Goal: Task Accomplishment & Management: Manage account settings

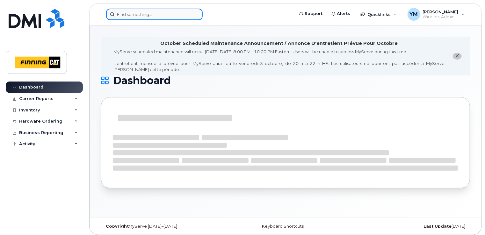
click at [125, 14] on input at bounding box center [154, 14] width 96 height 11
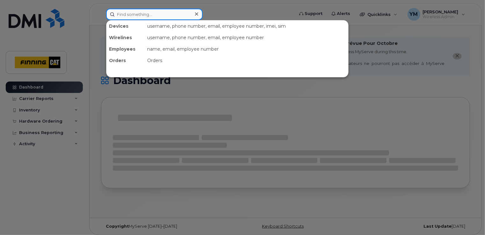
paste input "DMPWD97DJF88"
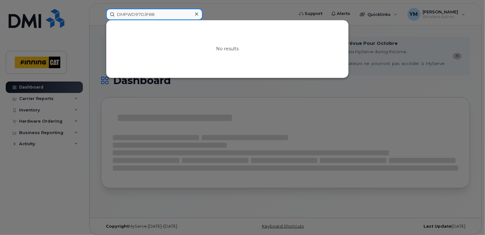
drag, startPoint x: 168, startPoint y: 14, endPoint x: 101, endPoint y: 11, distance: 66.9
click at [101, 11] on div "DMPWD97DJF88 No results" at bounding box center [198, 14] width 194 height 11
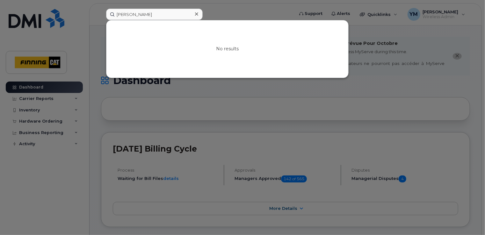
click at [276, 6] on div at bounding box center [242, 117] width 485 height 235
click at [146, 12] on input "Michael Myer" at bounding box center [154, 14] width 96 height 11
click at [151, 13] on input "Michael Myer" at bounding box center [154, 14] width 96 height 11
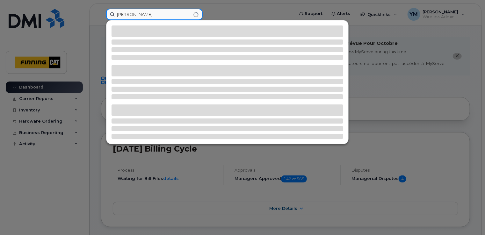
type input "[PERSON_NAME]"
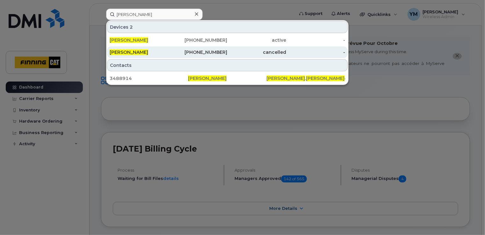
click at [148, 54] on div "[PERSON_NAME]" at bounding box center [139, 52] width 59 height 6
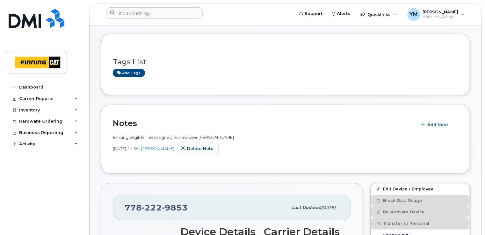
scroll to position [32, 0]
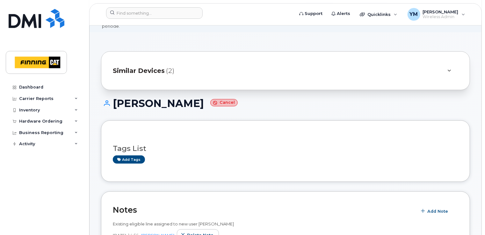
click at [147, 66] on span "Similar Devices" at bounding box center [139, 70] width 52 height 9
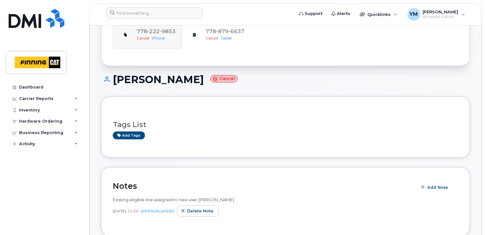
scroll to position [0, 0]
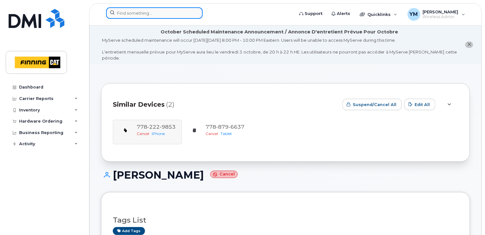
click at [152, 14] on input at bounding box center [154, 12] width 96 height 11
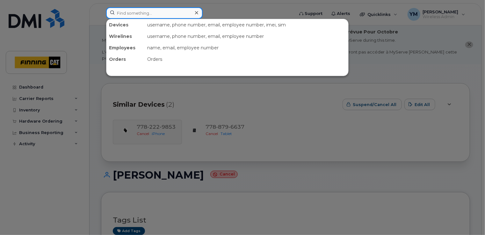
drag, startPoint x: 169, startPoint y: 12, endPoint x: 165, endPoint y: 12, distance: 4.8
click at [165, 12] on input at bounding box center [154, 12] width 96 height 11
paste input "DMPWD97DJF88"
type input "DMPWD97DJF88"
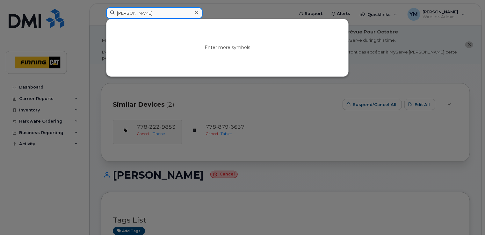
type input "Marlen"
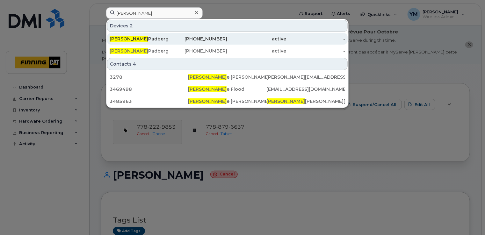
click at [139, 40] on div "Marlen Padberg" at bounding box center [139, 39] width 59 height 6
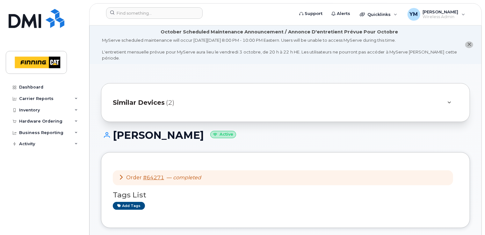
click at [161, 98] on span "Similar Devices" at bounding box center [139, 102] width 52 height 9
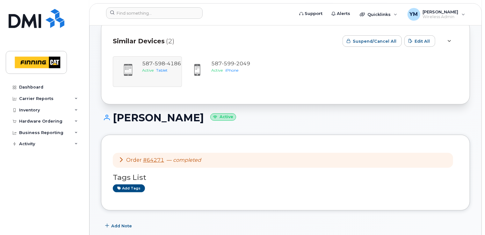
scroll to position [64, 0]
click at [144, 58] on div "587 598 4186 Active Tablet 587 599 2049 Active iPhone" at bounding box center [285, 71] width 345 height 31
drag, startPoint x: 144, startPoint y: 58, endPoint x: 126, endPoint y: 66, distance: 19.6
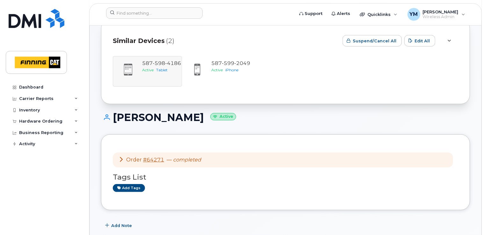
click at [126, 66] on div "587 598 4186 Active Tablet 587 599 2049 Active iPhone" at bounding box center [285, 71] width 345 height 31
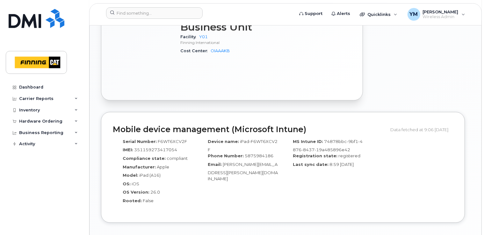
scroll to position [541, 0]
click at [261, 139] on span "iPad-F6WT6XCV2F" at bounding box center [243, 146] width 70 height 14
click at [187, 147] on div "IMEI: 351159273417054" at bounding box center [155, 151] width 75 height 9
drag, startPoint x: 270, startPoint y: 147, endPoint x: 243, endPoint y: 148, distance: 27.1
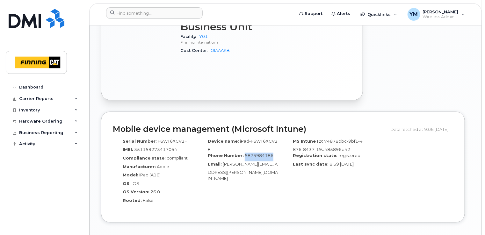
click at [243, 153] on div "Phone Number: 5875984186" at bounding box center [240, 157] width 75 height 9
copy span "5875984186"
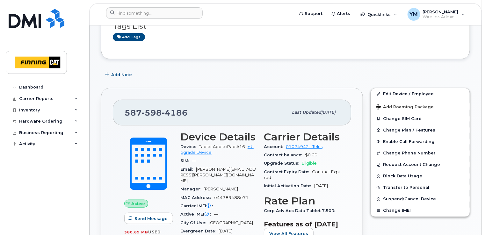
scroll to position [148, 0]
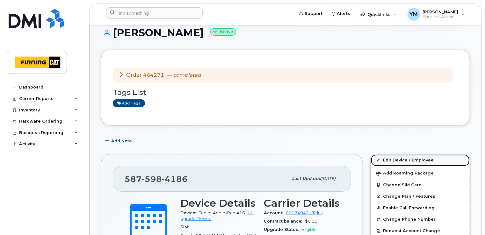
click at [401, 154] on link "Edit Device / Employee" at bounding box center [420, 159] width 99 height 11
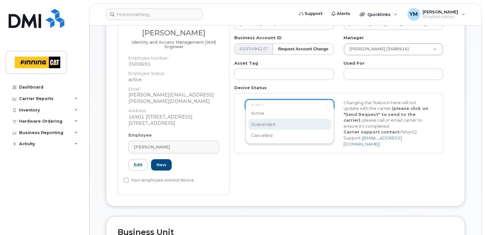
scroll to position [0, 2]
select select "suspended"
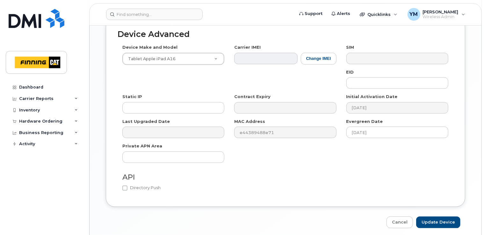
scroll to position [451, 0]
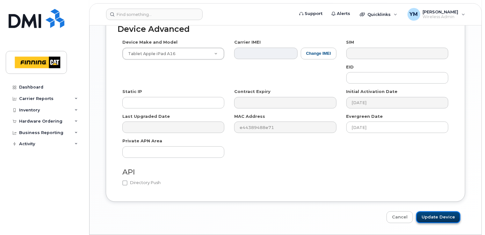
click at [456, 211] on input "Update Device" at bounding box center [438, 217] width 44 height 12
type input "Saving..."
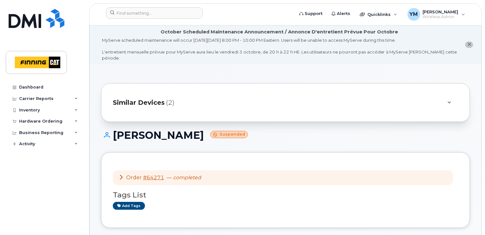
click at [157, 98] on span "Similar Devices" at bounding box center [139, 102] width 52 height 9
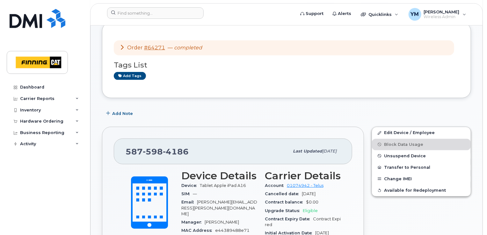
scroll to position [180, 0]
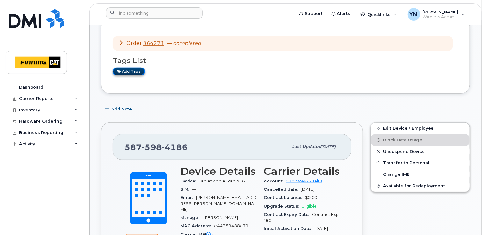
click at [125, 68] on link "Add tags" at bounding box center [129, 72] width 32 height 8
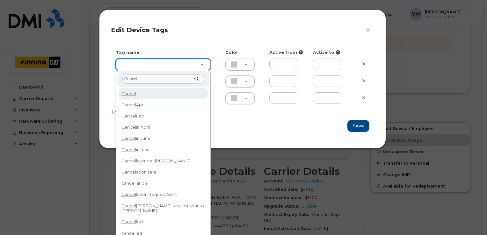
type input "Cancell"
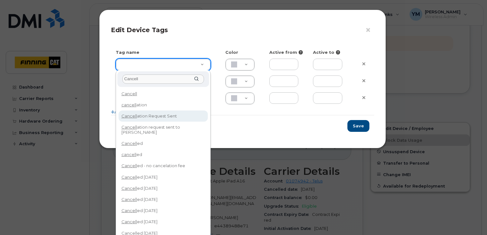
type input "Cancellation Request Sent"
type input "FDDCC5"
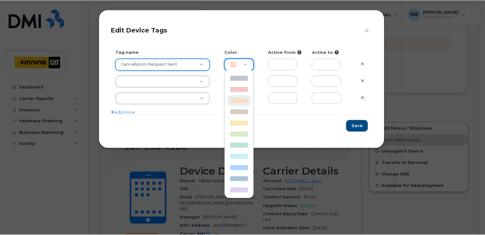
scroll to position [0, 2]
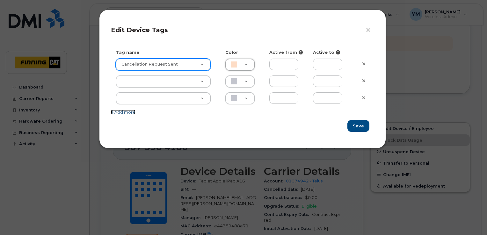
click at [126, 110] on link "Add more" at bounding box center [123, 112] width 25 height 5
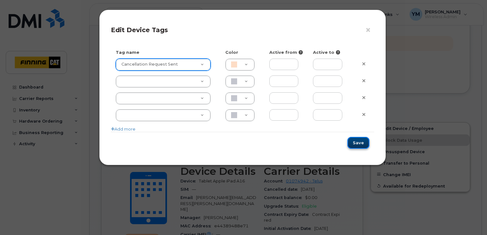
click at [361, 141] on button "Save" at bounding box center [358, 143] width 22 height 12
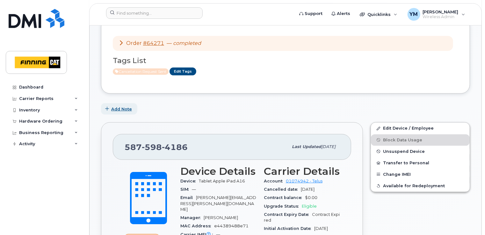
click at [124, 106] on span "Add Note" at bounding box center [121, 109] width 21 height 6
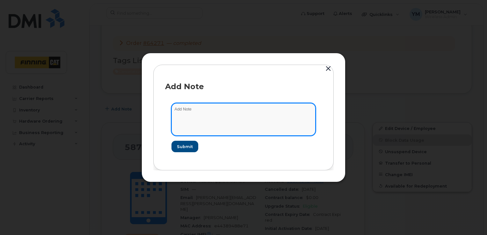
click at [194, 113] on textarea at bounding box center [243, 119] width 144 height 32
click at [206, 112] on textarea "Sent cancellation [DATE]" at bounding box center [243, 119] width 144 height 32
type textarea "Sent cancellation [DATE]"
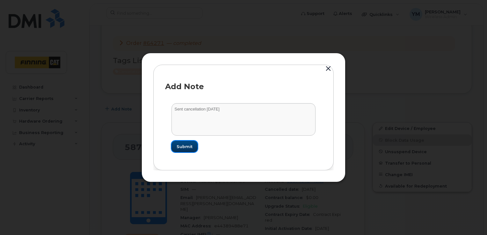
click at [190, 148] on span "Submit" at bounding box center [184, 147] width 16 height 6
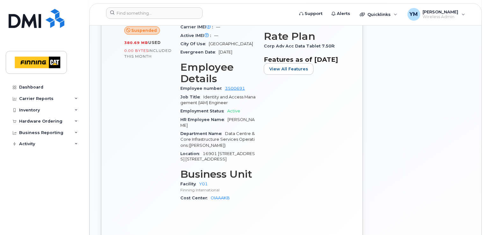
scroll to position [638, 0]
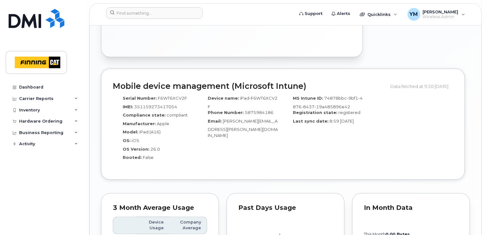
click at [175, 95] on div "Serial Number: F6WT6XCV2F" at bounding box center [155, 99] width 75 height 9
drag, startPoint x: 175, startPoint y: 88, endPoint x: 169, endPoint y: 91, distance: 6.3
click at [169, 92] on div "Serial Number: F6WT6XCV2F IMEI: 351159273417054 Compliance state: compliant Man…" at bounding box center [155, 129] width 85 height 75
drag, startPoint x: 169, startPoint y: 91, endPoint x: 168, endPoint y: 88, distance: 3.6
click at [168, 96] on span "F6WT6XCV2F" at bounding box center [172, 98] width 29 height 5
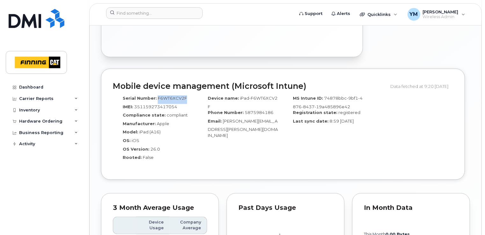
click at [168, 96] on span "F6WT6XCV2F" at bounding box center [172, 98] width 29 height 5
copy span "F6WT6XCV2F"
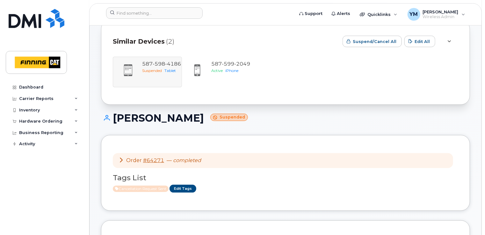
scroll to position [64, 0]
click at [161, 69] on div "587 598 4186 Suspended Tablet 587 599 2049 Active iPhone" at bounding box center [285, 71] width 345 height 31
click at [451, 39] on icon at bounding box center [449, 41] width 4 height 4
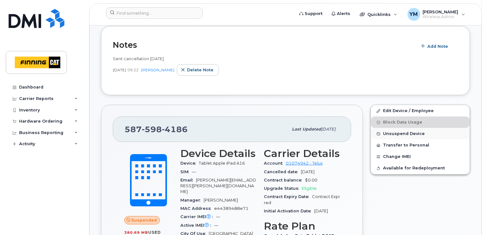
scroll to position [223, 0]
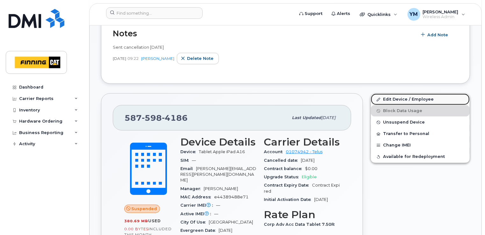
click at [409, 94] on link "Edit Device / Employee" at bounding box center [420, 99] width 99 height 11
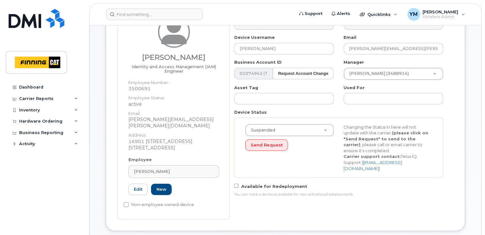
scroll to position [117, 0]
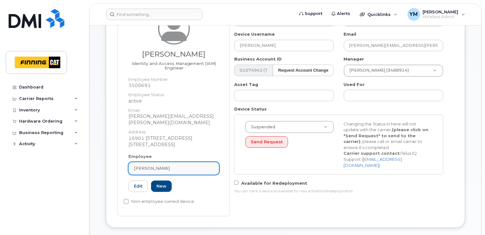
click at [173, 165] on div "[PERSON_NAME]" at bounding box center [174, 168] width 80 height 6
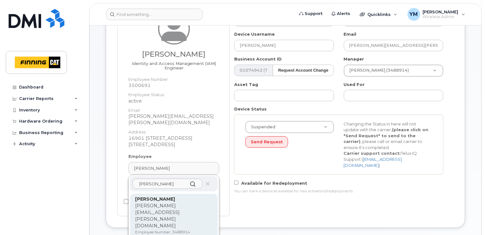
type input "[PERSON_NAME]"
click at [152, 203] on p "[PERSON_NAME][EMAIL_ADDRESS][PERSON_NAME][DOMAIN_NAME]" at bounding box center [173, 216] width 77 height 27
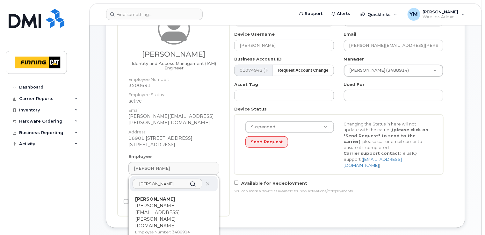
type input "[PERSON_NAME]"
type input "[PERSON_NAME][EMAIL_ADDRESS][PERSON_NAME][DOMAIN_NAME]"
type input "34141"
type input "34352"
type input "3488914"
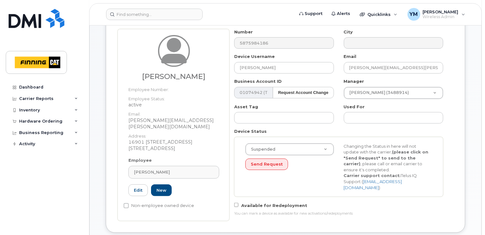
scroll to position [85, 0]
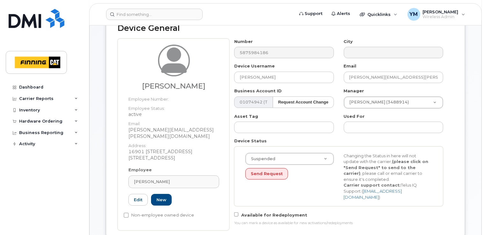
click at [451, 111] on div "Number 5875984186 City Device Username [PERSON_NAME] Email [PERSON_NAME][EMAIL_…" at bounding box center [341, 135] width 224 height 192
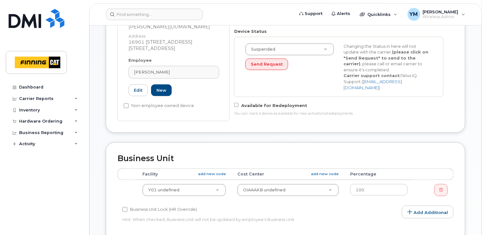
scroll to position [191, 0]
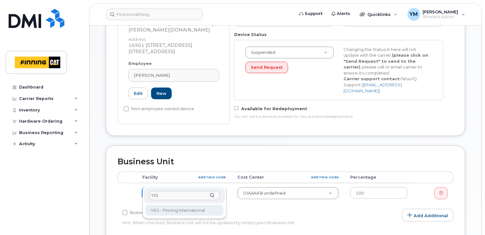
type input "Y01"
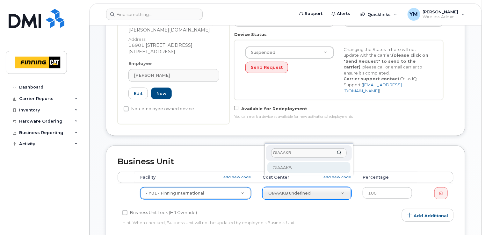
type input "OIAAAKB"
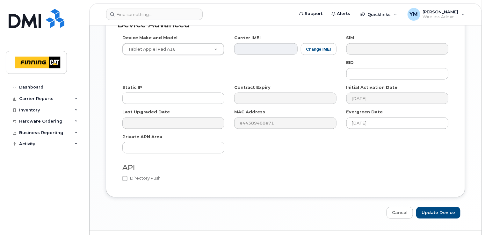
scroll to position [440, 0]
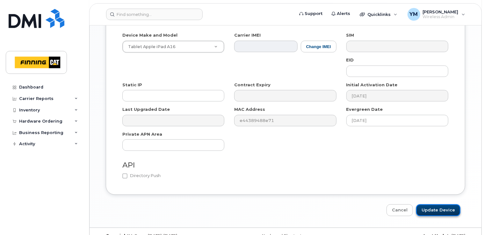
click at [443, 204] on input "Update Device" at bounding box center [438, 210] width 44 height 12
type input "Saving..."
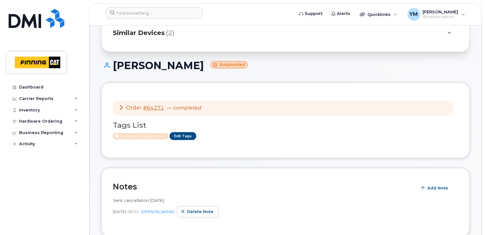
scroll to position [64, 0]
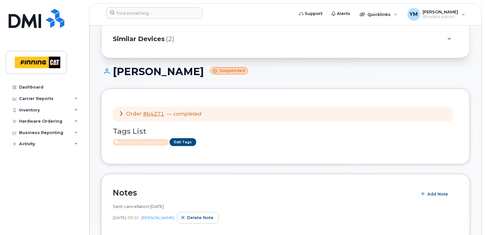
click at [152, 34] on span "Similar Devices" at bounding box center [139, 38] width 52 height 9
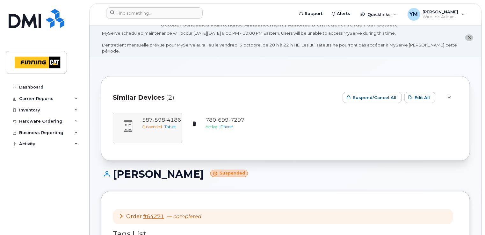
scroll to position [0, 0]
